Goal: Task Accomplishment & Management: Complete application form

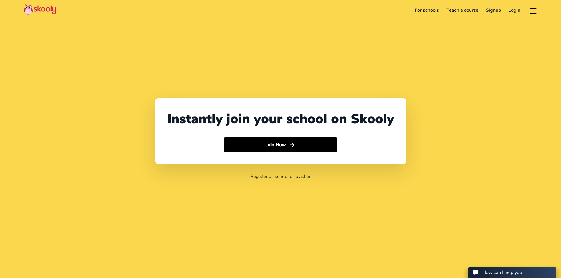
select select "966"
select select "[GEOGRAPHIC_DATA]"
select select "[GEOGRAPHIC_DATA]/[GEOGRAPHIC_DATA]"
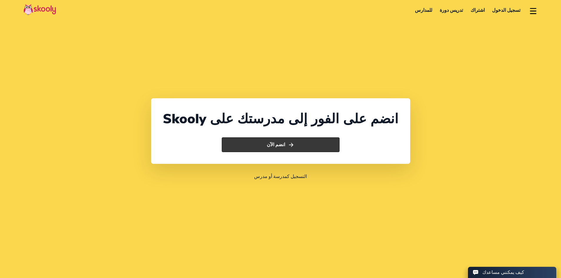
click at [281, 146] on font "انضم الآن" at bounding box center [276, 145] width 18 height 6
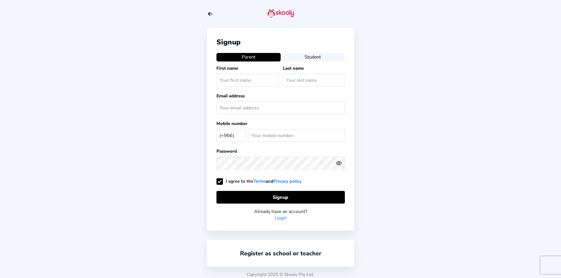
select select "SA"
